Goal: Understand process/instructions: Learn how to perform a task or action

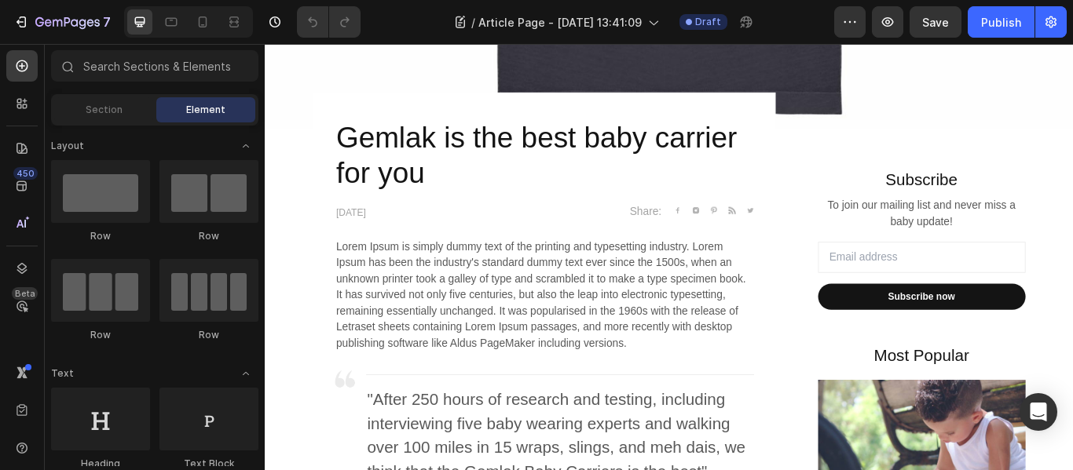
scroll to position [941, 0]
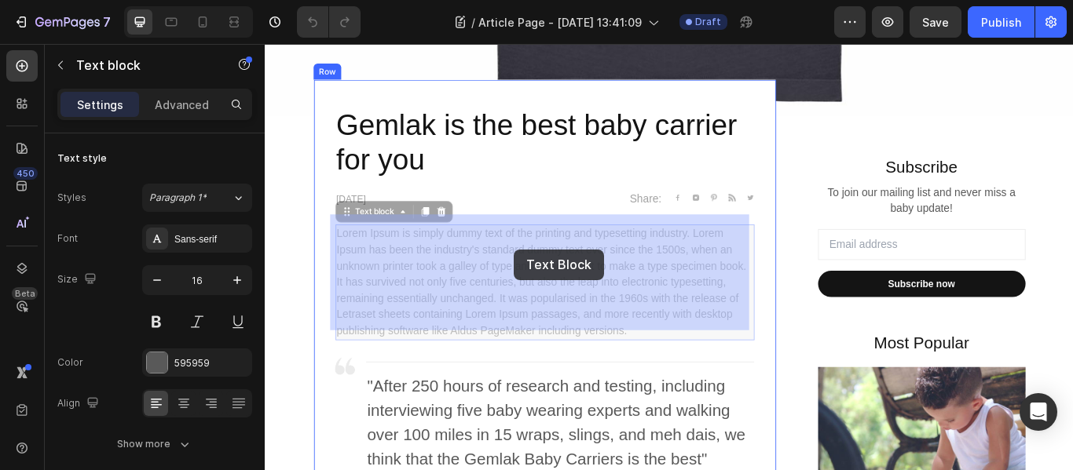
drag, startPoint x: 346, startPoint y: 254, endPoint x: 554, endPoint y: 284, distance: 210.1
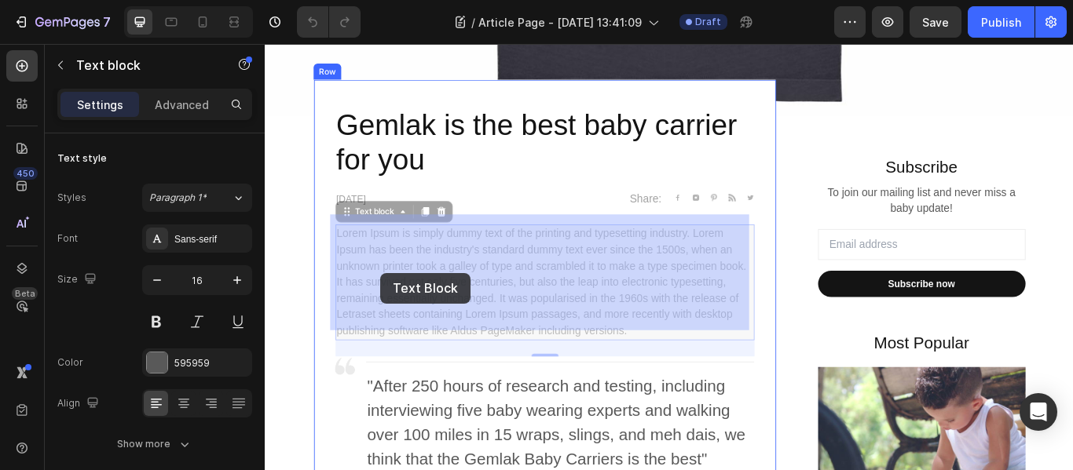
drag, startPoint x: 681, startPoint y: 364, endPoint x: 551, endPoint y: 346, distance: 130.8
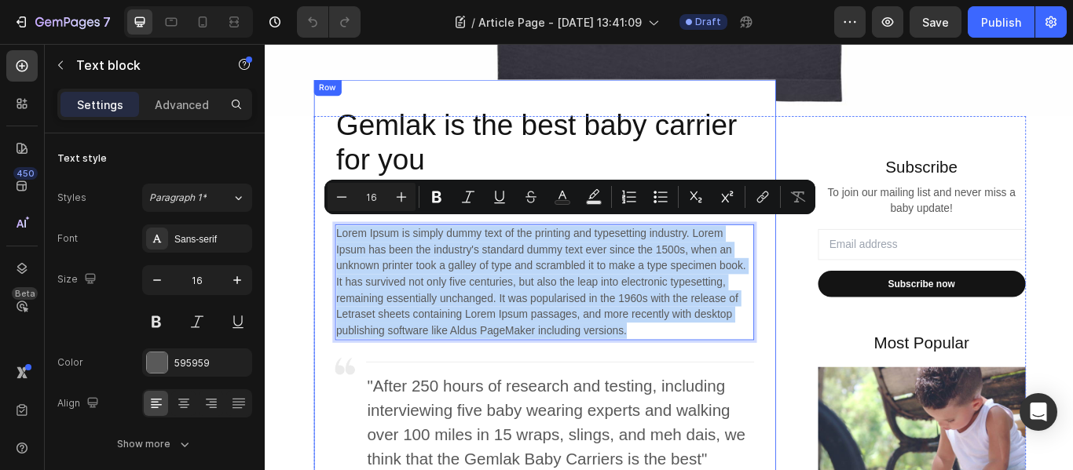
drag, startPoint x: 680, startPoint y: 367, endPoint x: 340, endPoint y: 248, distance: 360.2
click at [346, 254] on div "Lorem Ipsum is simply dummy text of the printing and typesetting industry. Lore…" at bounding box center [590, 321] width 489 height 135
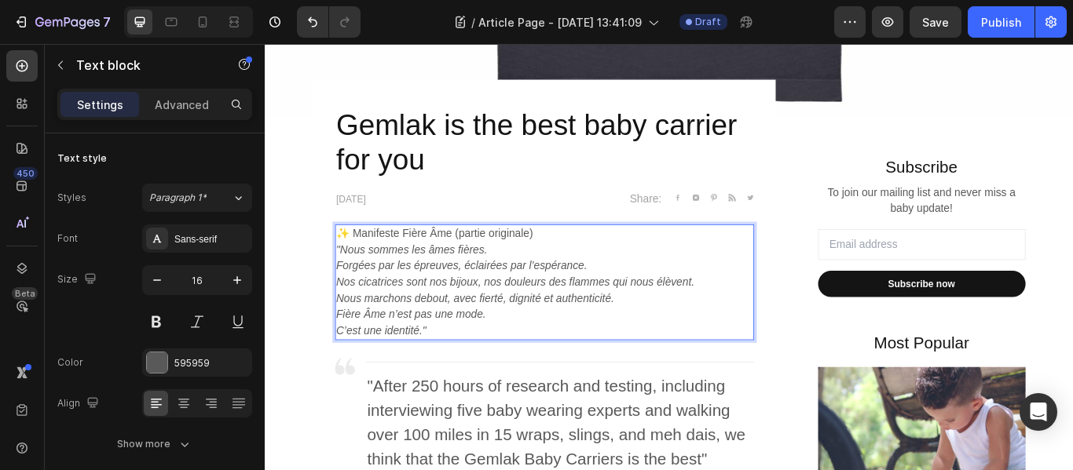
click at [585, 256] on p "✨ Manifeste Fière Âme (partie originale)" at bounding box center [590, 265] width 485 height 19
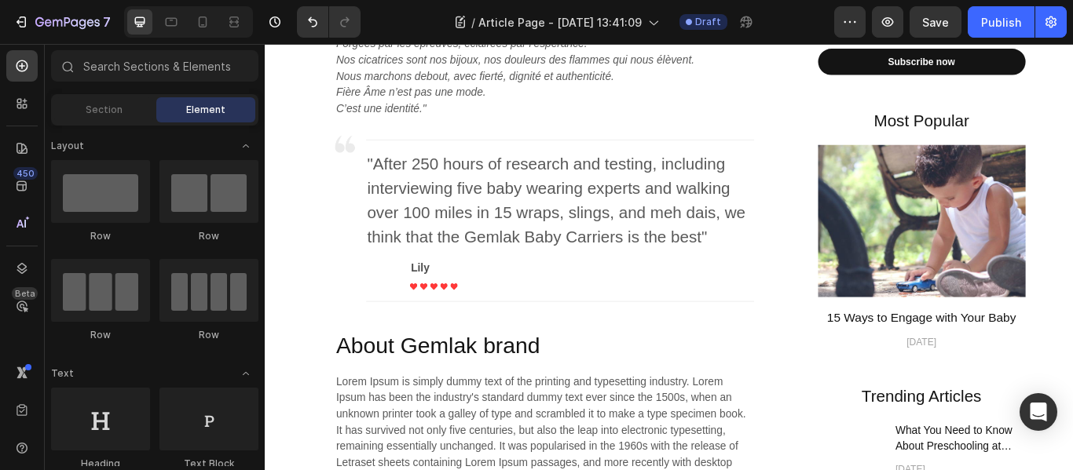
scroll to position [1142, 0]
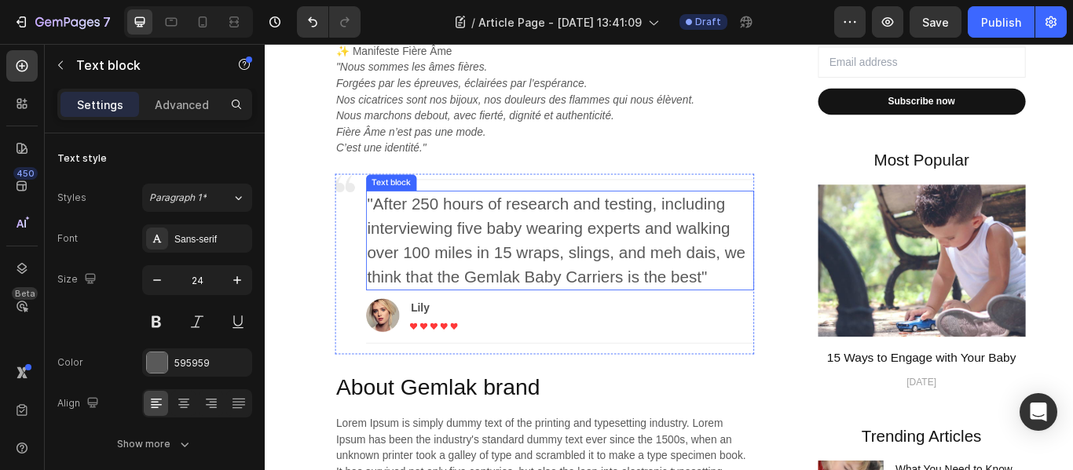
click at [785, 313] on p ""After 250 hours of research and testing, including interviewing five baby wear…" at bounding box center [608, 273] width 449 height 113
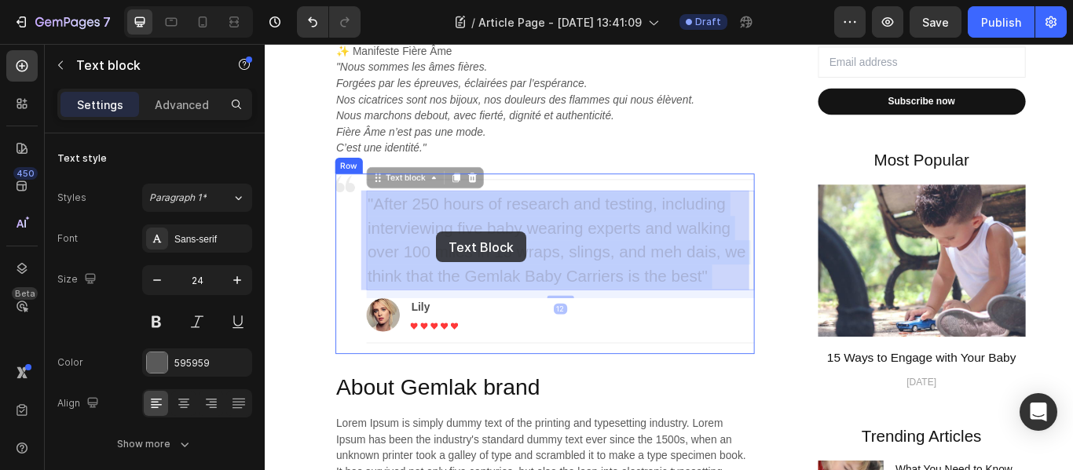
drag, startPoint x: 785, startPoint y: 313, endPoint x: 464, endPoint y: 263, distance: 324.2
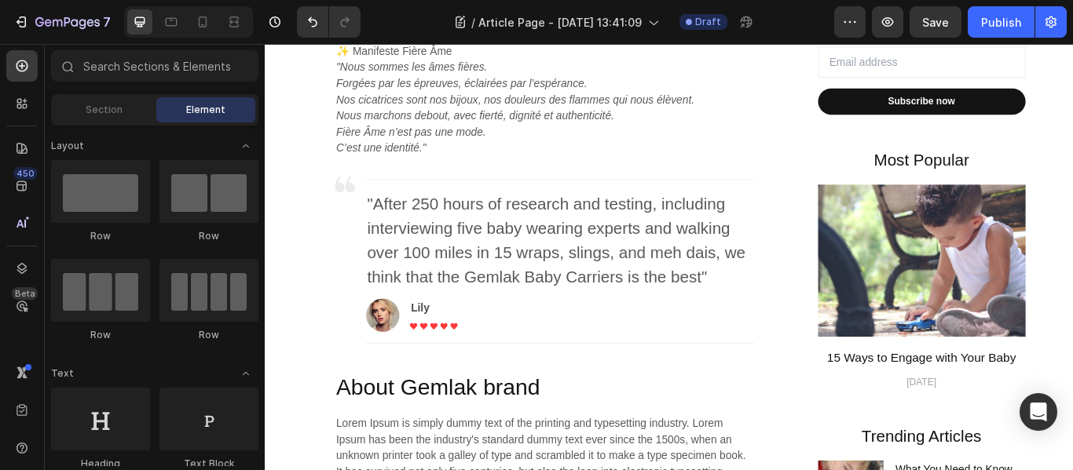
scroll to position [1443, 0]
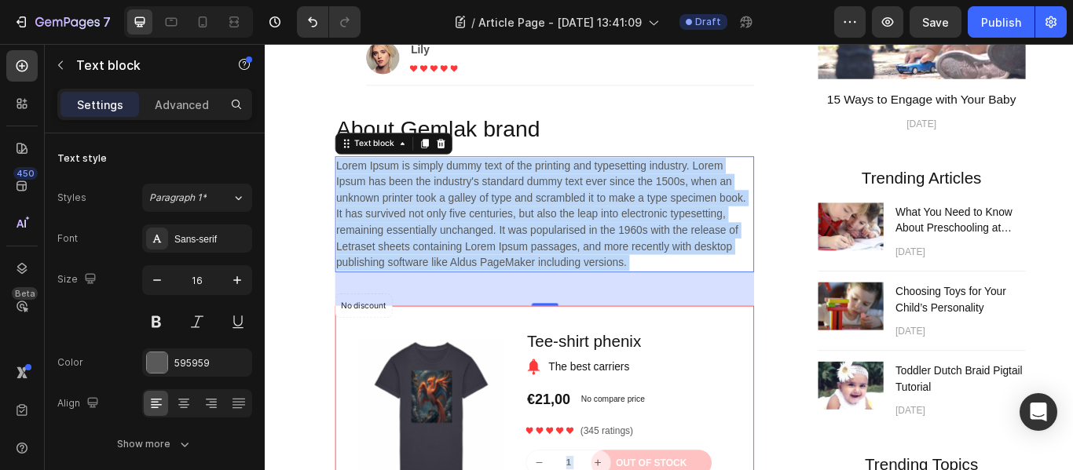
drag, startPoint x: 684, startPoint y: 298, endPoint x: 721, endPoint y: 320, distance: 42.6
click at [741, 310] on div "Lorem Ipsum is simply dummy text of the printing and typesetting industry. Lore…" at bounding box center [590, 242] width 489 height 135
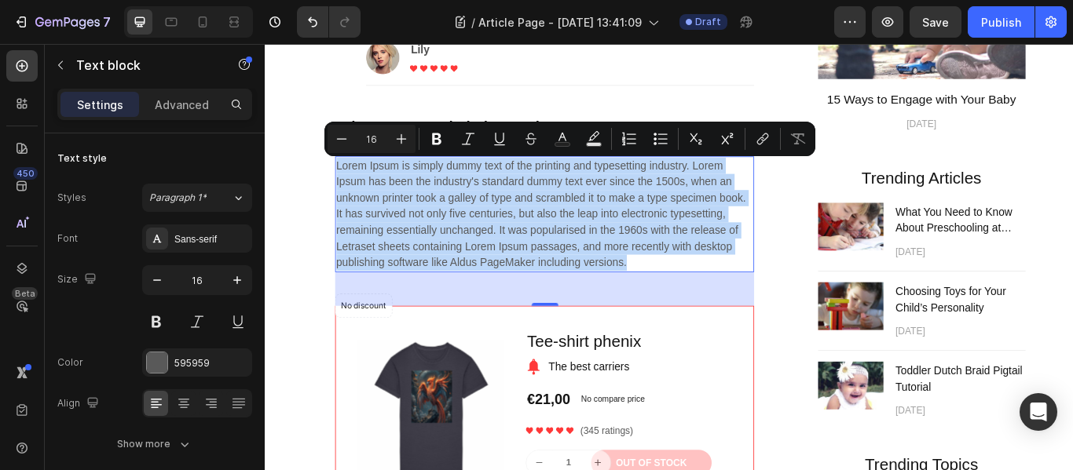
drag, startPoint x: 679, startPoint y: 298, endPoint x: 344, endPoint y: 185, distance: 353.9
click at [348, 185] on p "Lorem Ipsum is simply dummy text of the printing and typesetting industry. Lore…" at bounding box center [590, 243] width 485 height 132
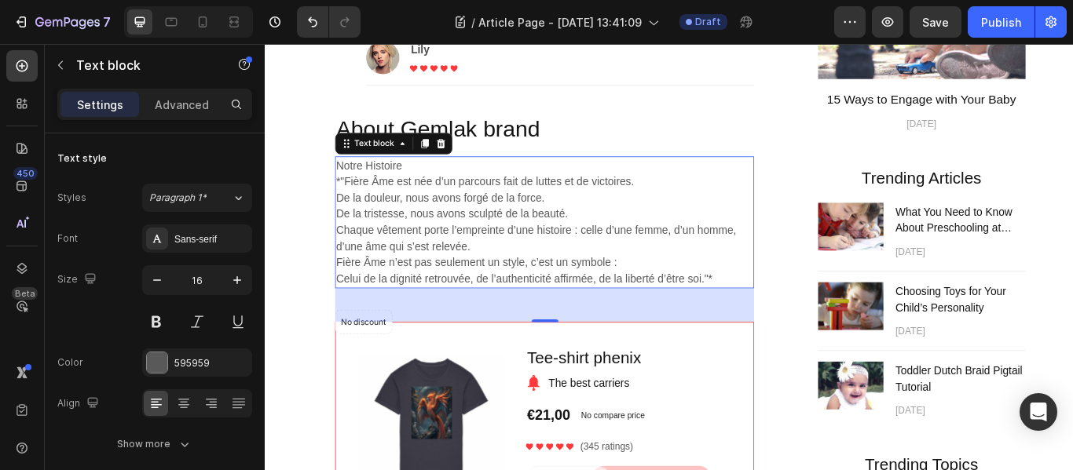
click at [420, 186] on p "Notre Histoire" at bounding box center [590, 186] width 485 height 19
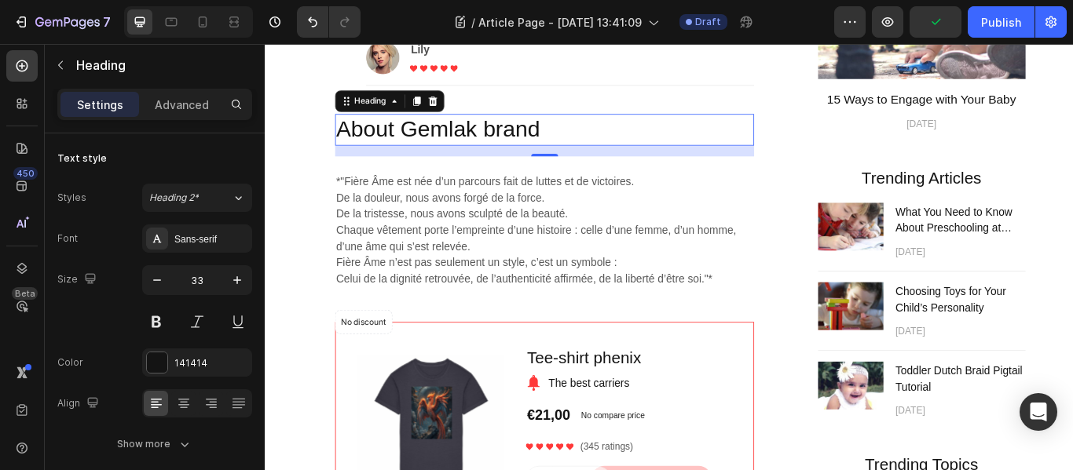
click at [602, 141] on p "About Gemlak brand" at bounding box center [590, 144] width 485 height 34
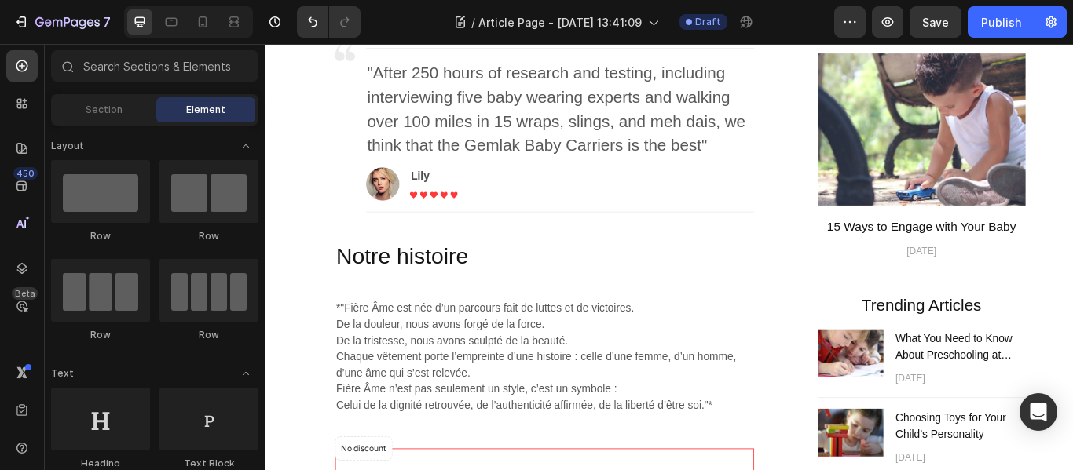
scroll to position [1171, 0]
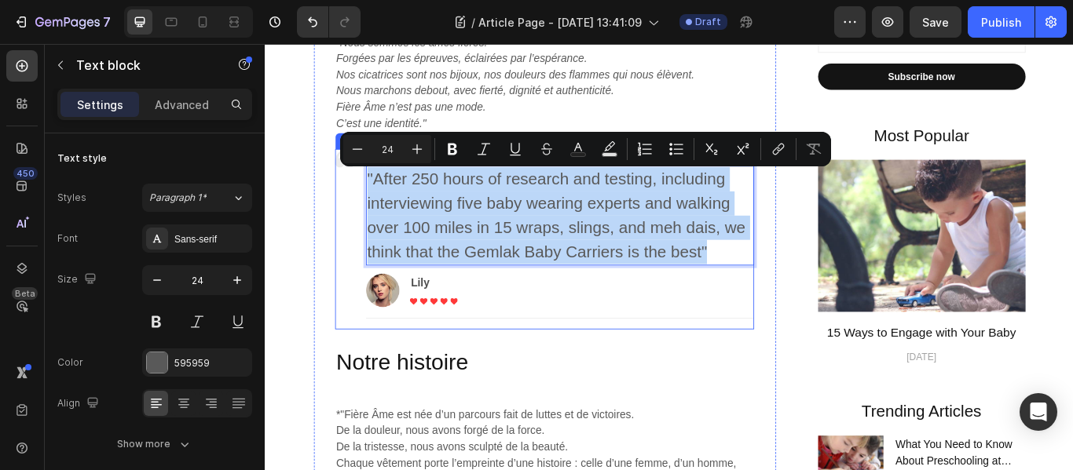
drag, startPoint x: 783, startPoint y: 285, endPoint x: 371, endPoint y: 197, distance: 420.8
click at [371, 197] on div "Image Title Line "After 250 hours of research and testing, including interviewi…" at bounding box center [590, 272] width 489 height 210
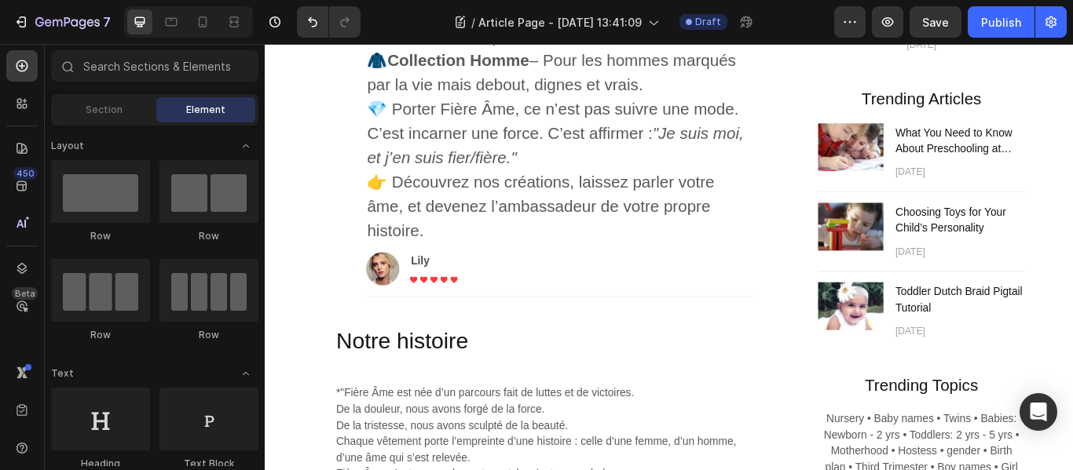
scroll to position [1544, 0]
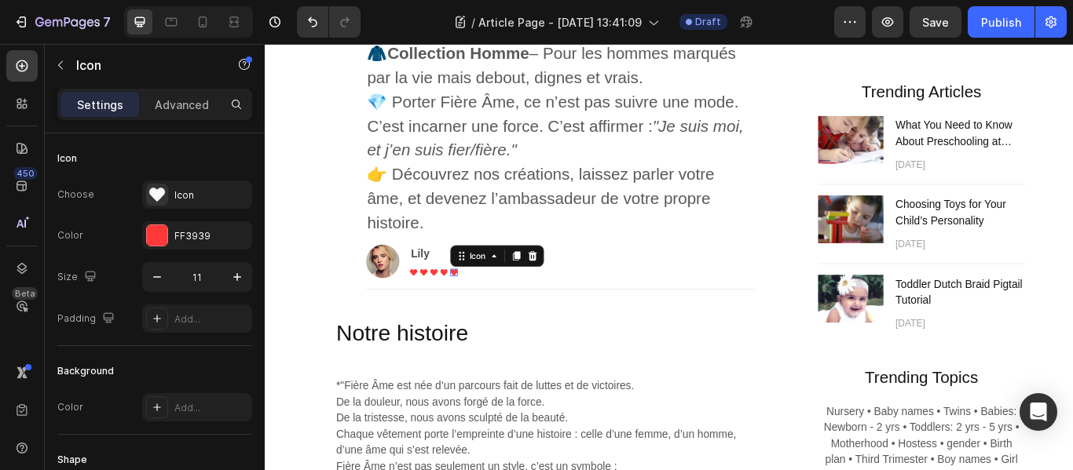
click at [503, 298] on div "Icon" at bounding box center [535, 291] width 109 height 25
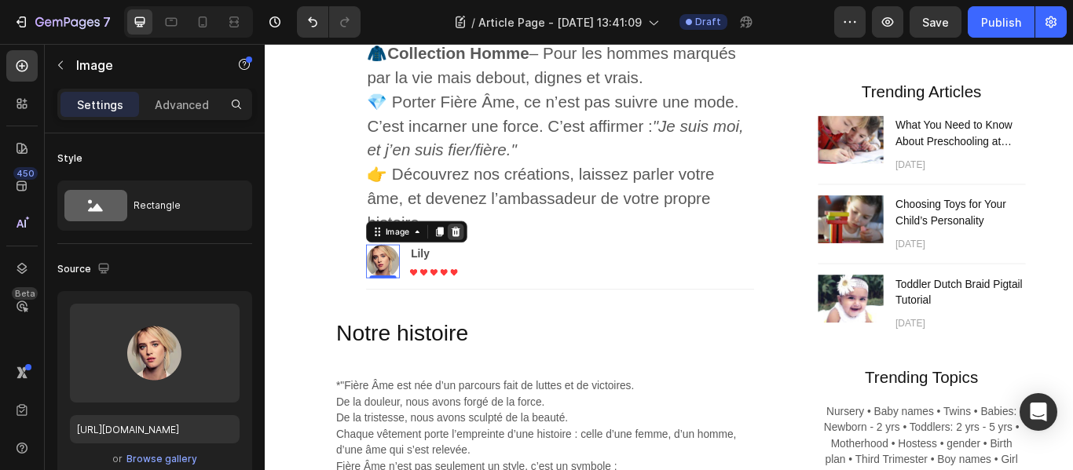
click at [481, 262] on icon at bounding box center [486, 263] width 10 height 11
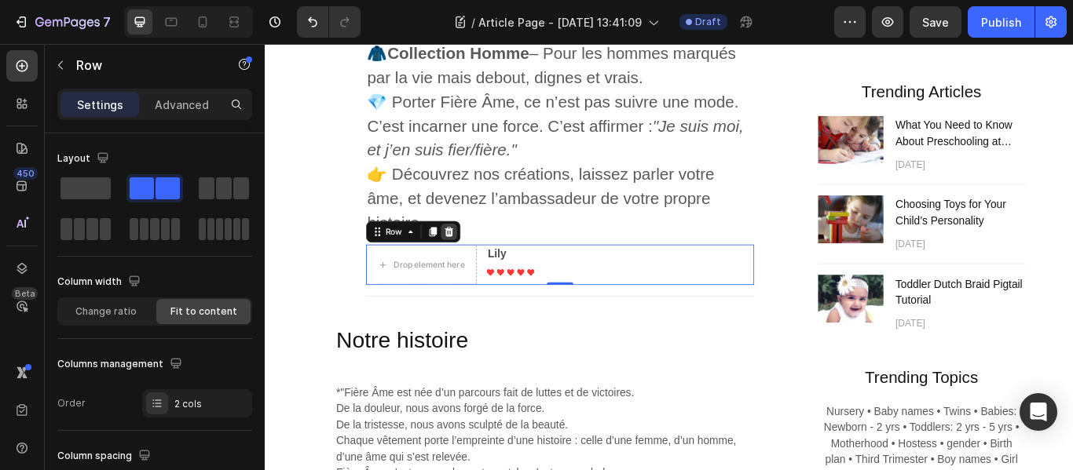
click at [475, 262] on icon at bounding box center [479, 263] width 10 height 11
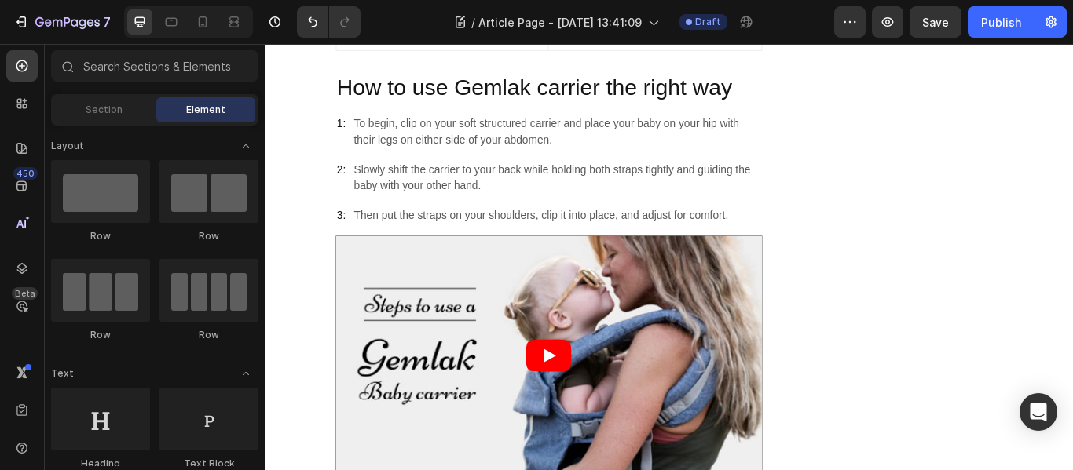
scroll to position [3028, 0]
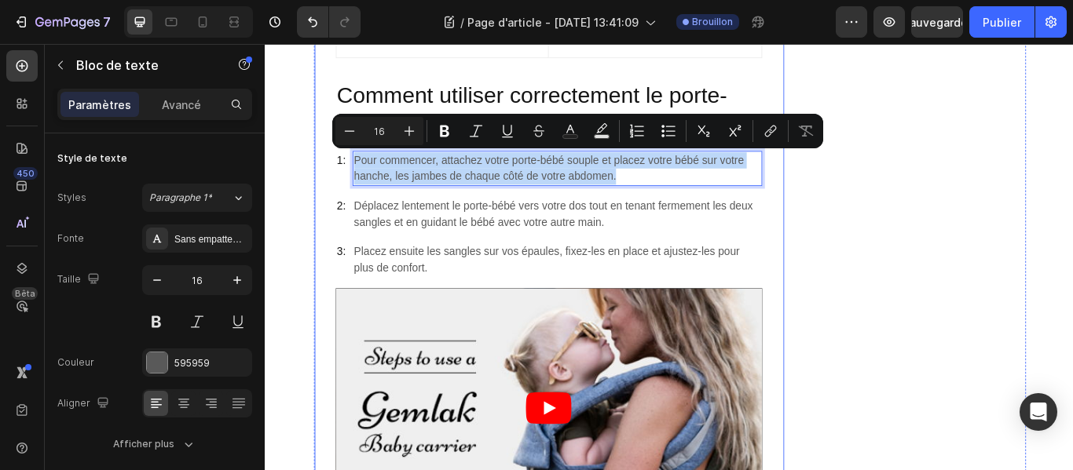
drag, startPoint x: 365, startPoint y: 175, endPoint x: 768, endPoint y: 216, distance: 405.0
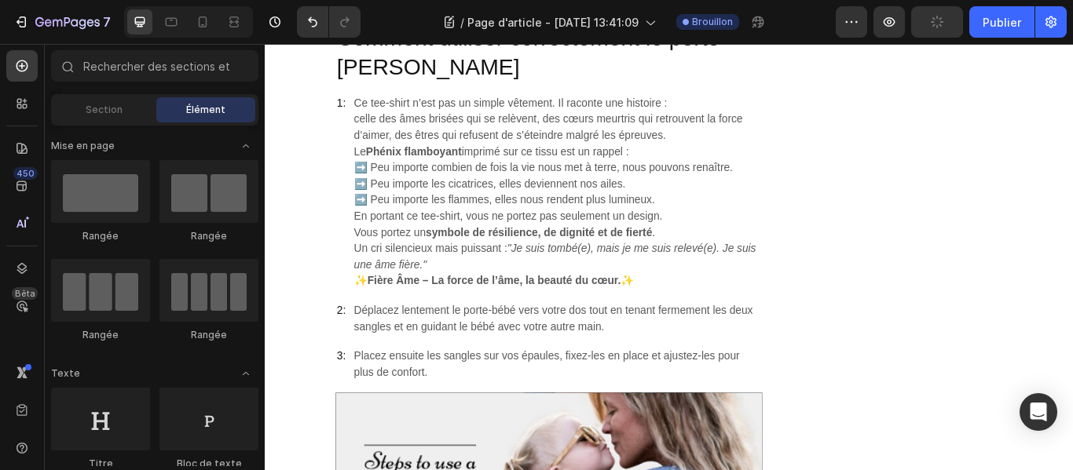
scroll to position [3104, 0]
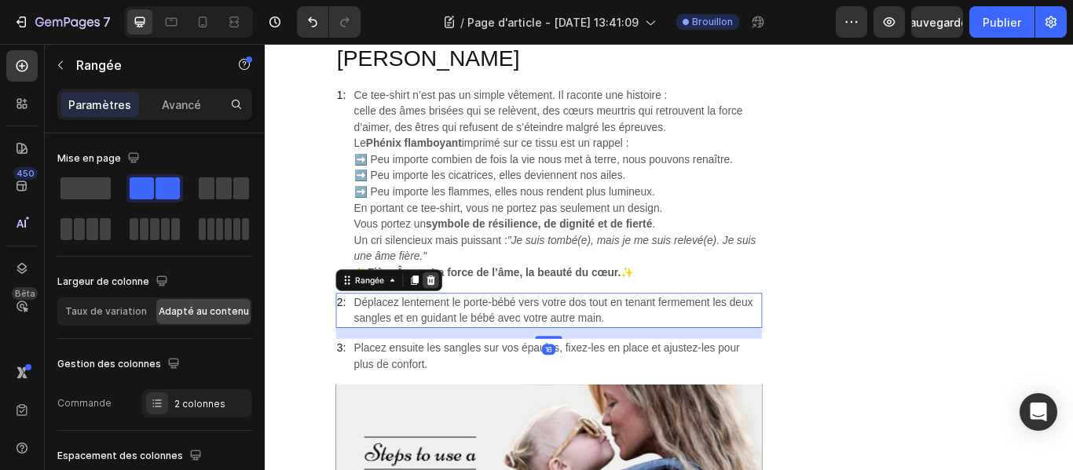
click at [452, 317] on icon at bounding box center [458, 319] width 13 height 13
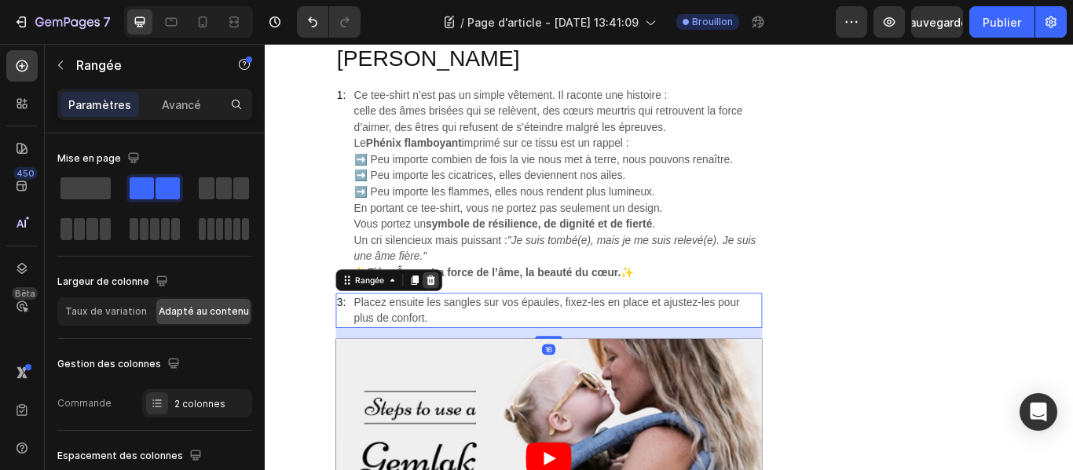
click at [455, 315] on icon at bounding box center [457, 318] width 10 height 11
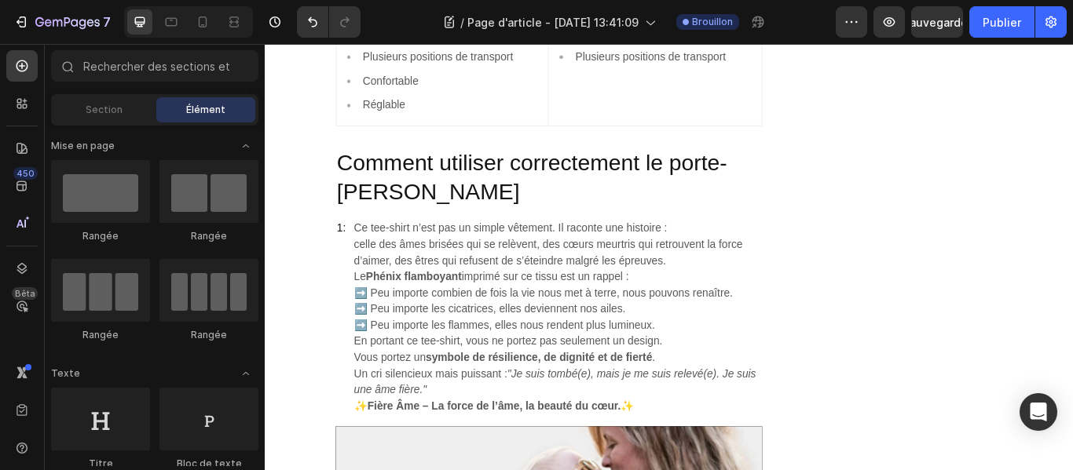
scroll to position [2955, 0]
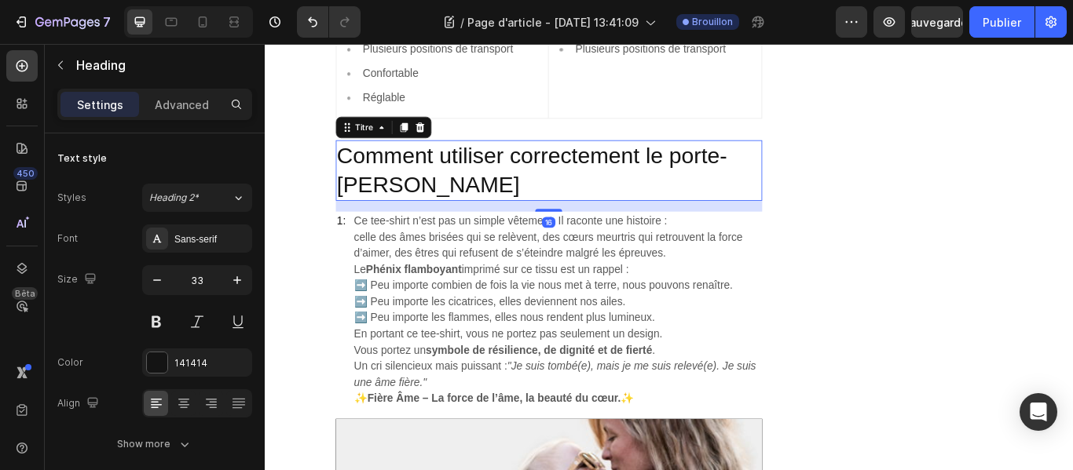
click at [361, 169] on font "Comment utiliser correctement le porte-[PERSON_NAME]" at bounding box center [577, 190] width 456 height 63
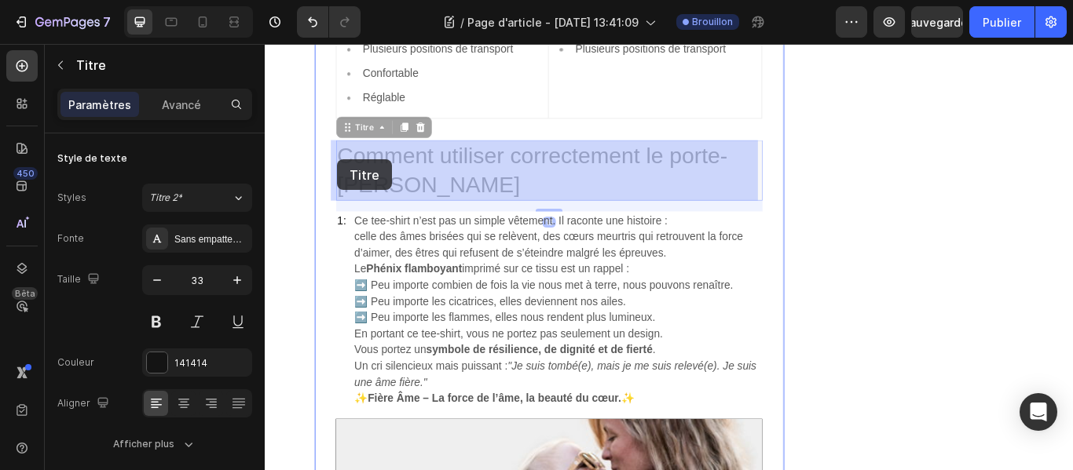
drag, startPoint x: 503, startPoint y: 215, endPoint x: 376, endPoint y: 185, distance: 130.1
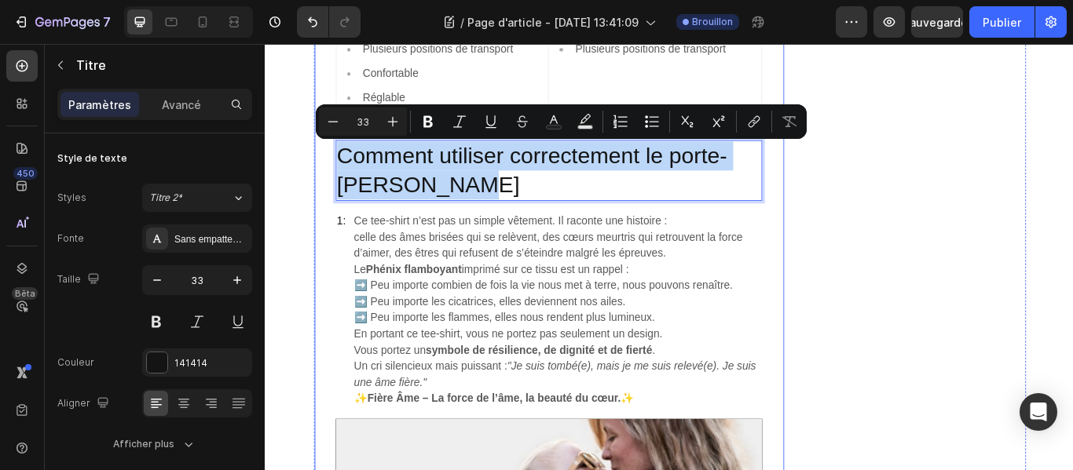
drag, startPoint x: 493, startPoint y: 210, endPoint x: 333, endPoint y: 171, distance: 165.0
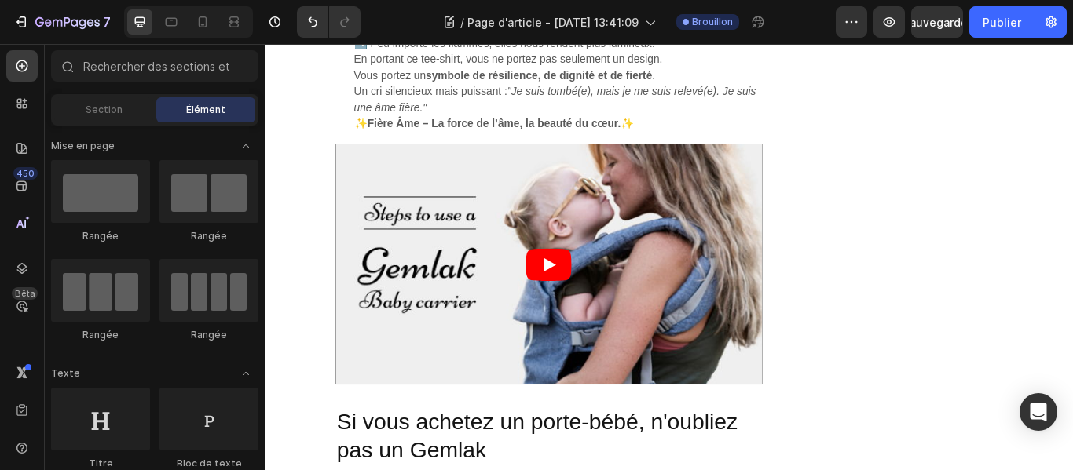
scroll to position [3251, 0]
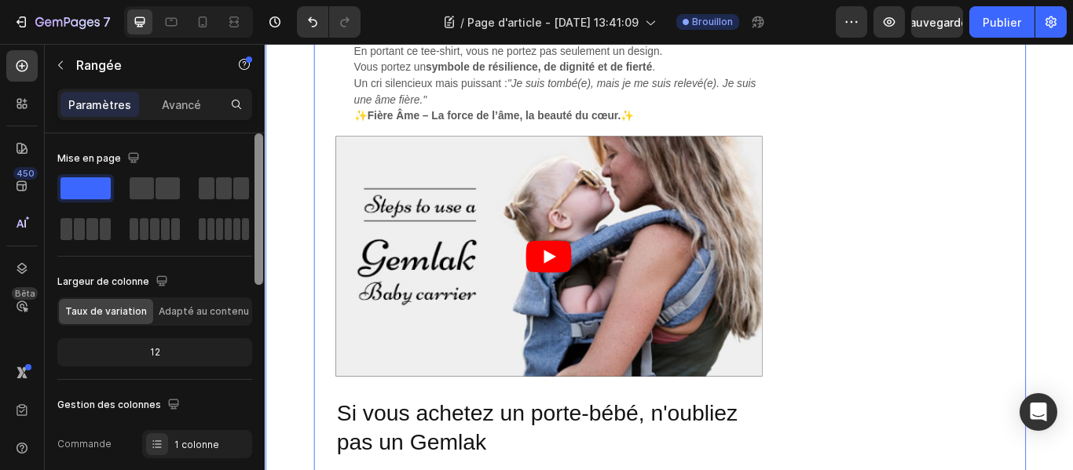
drag, startPoint x: 522, startPoint y: 265, endPoint x: 312, endPoint y: 219, distance: 215.5
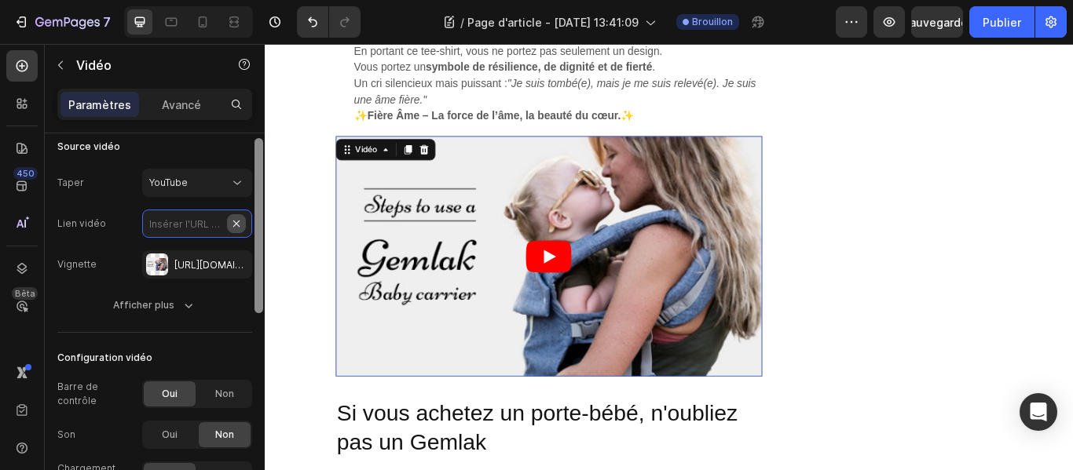
scroll to position [0, 0]
paste input "[URL][DOMAIN_NAME]"
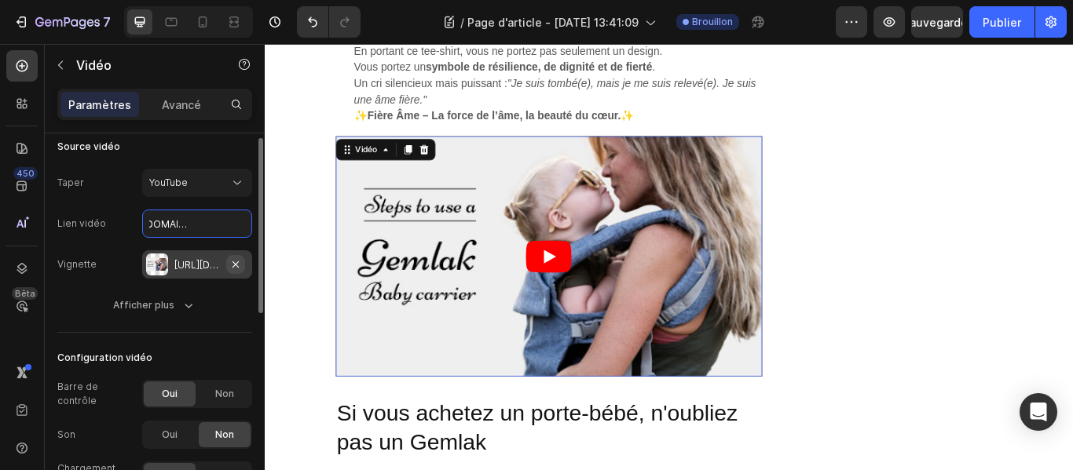
type input "[URL][DOMAIN_NAME]"
click at [235, 265] on icon "button" at bounding box center [235, 264] width 6 height 6
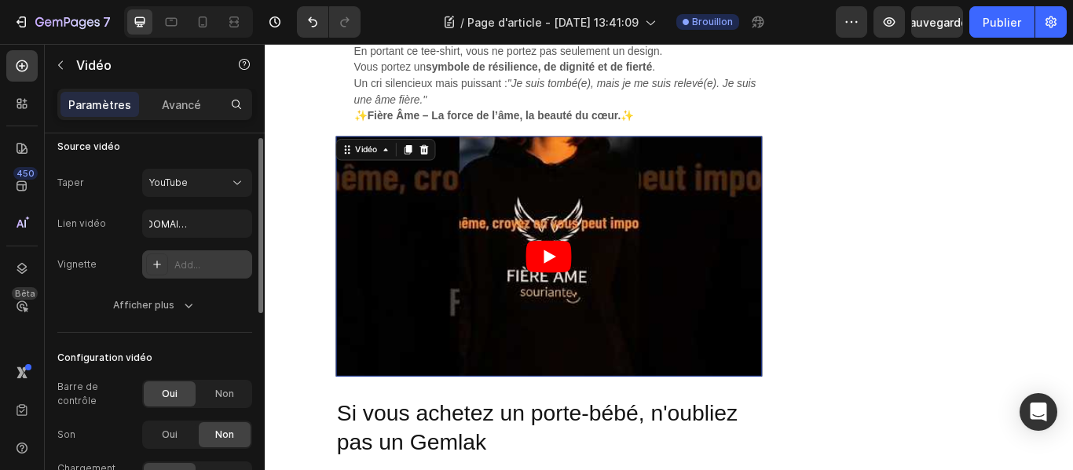
scroll to position [0, 0]
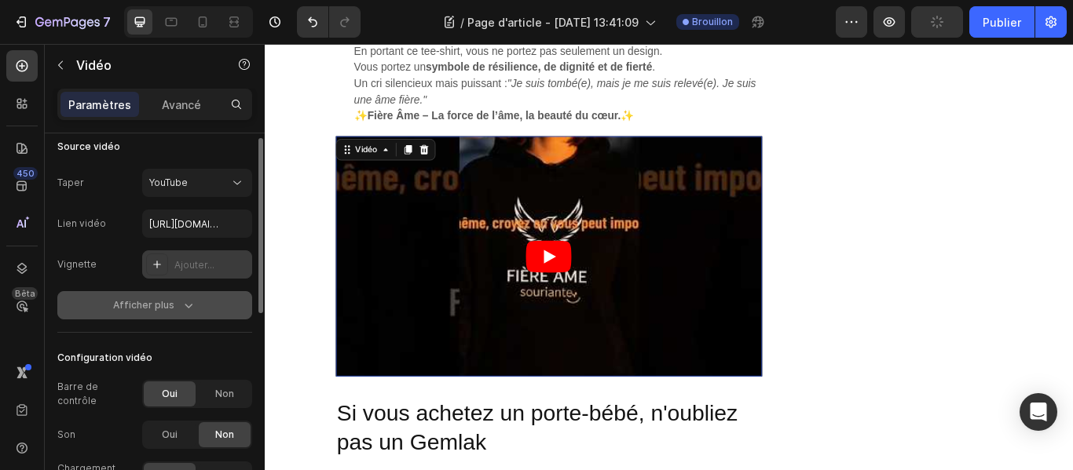
click at [186, 301] on icon "button" at bounding box center [189, 306] width 16 height 16
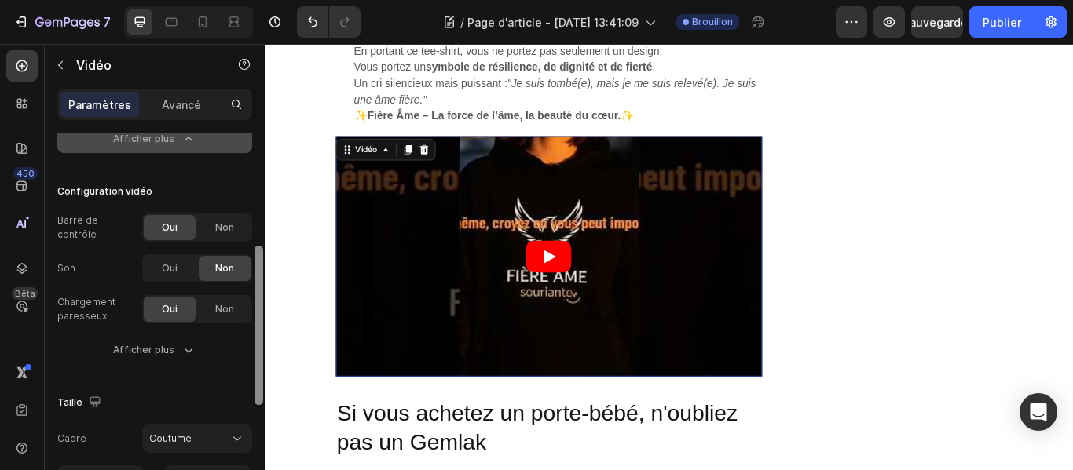
scroll to position [257, 0]
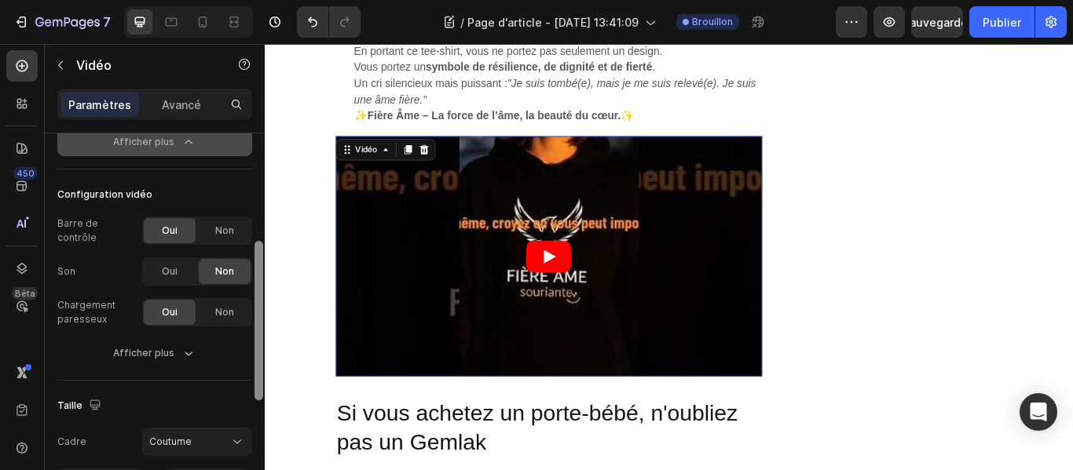
drag, startPoint x: 260, startPoint y: 274, endPoint x: 262, endPoint y: 387, distance: 113.1
click at [262, 387] on div at bounding box center [258, 320] width 9 height 159
click at [163, 275] on font "Oui" at bounding box center [170, 271] width 16 height 12
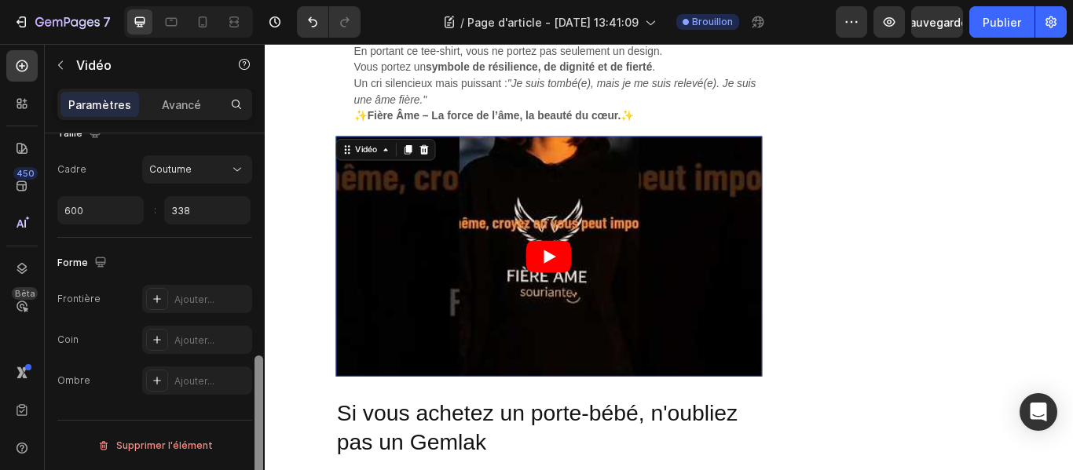
drag, startPoint x: 254, startPoint y: 310, endPoint x: 260, endPoint y: 432, distance: 121.9
click at [260, 432] on div at bounding box center [259, 325] width 12 height 382
click at [593, 298] on icon "Jouer" at bounding box center [595, 292] width 53 height 38
